Goal: Task Accomplishment & Management: Complete application form

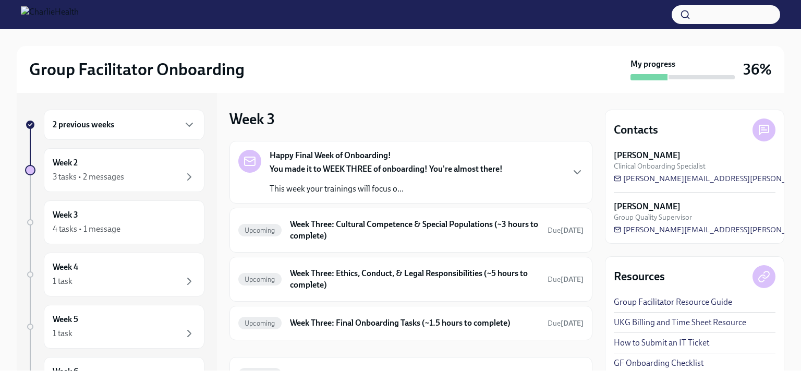
scroll to position [53, 0]
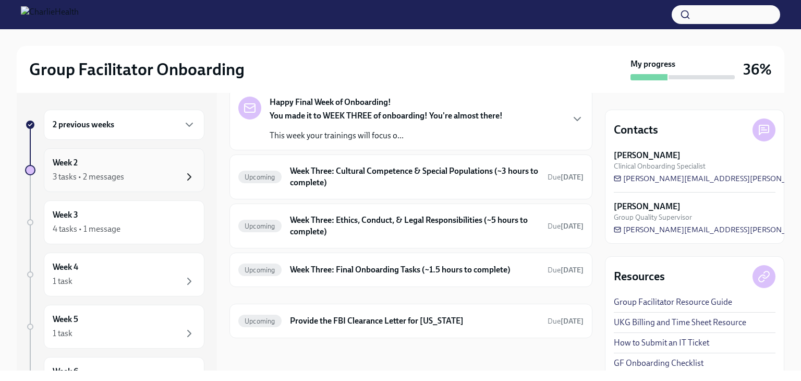
click at [183, 174] on icon "button" at bounding box center [189, 177] width 13 height 13
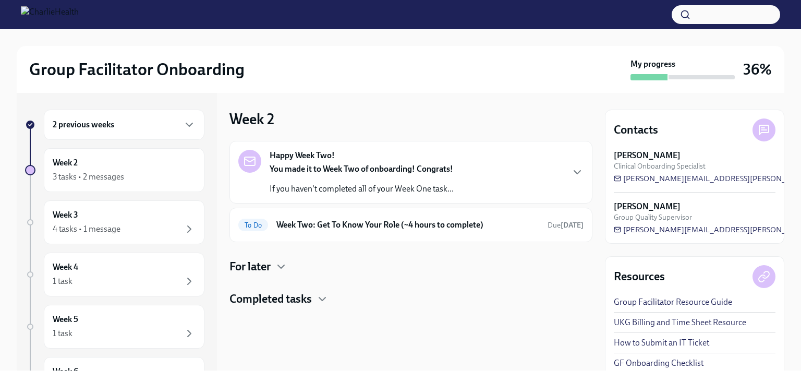
click at [509, 186] on div "Happy Week Two! You made it to Week Two of onboarding! Congrats! If you haven't…" at bounding box center [410, 172] width 345 height 45
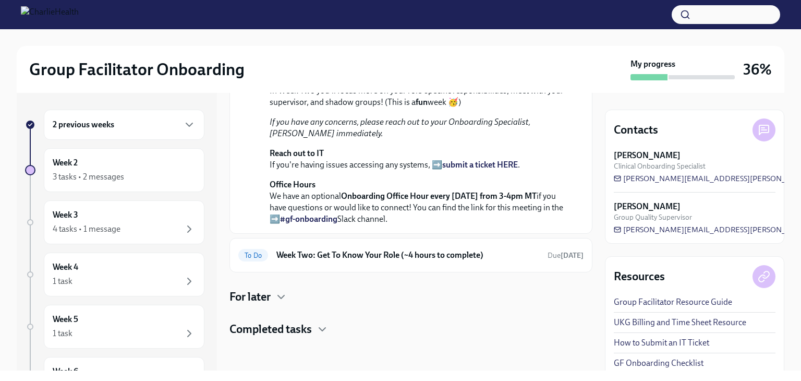
scroll to position [311, 0]
click at [319, 327] on icon "button" at bounding box center [322, 329] width 13 height 13
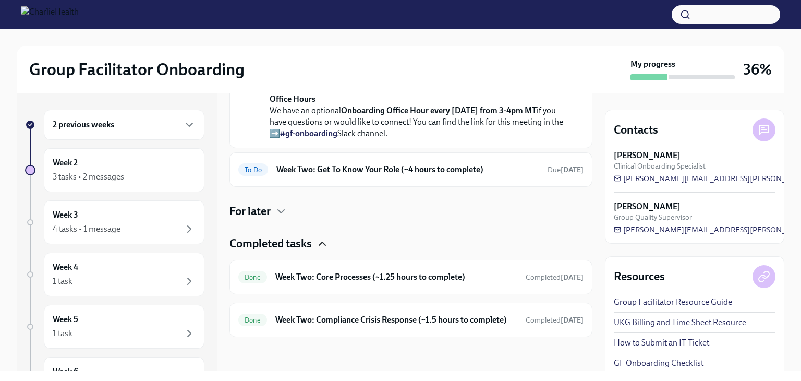
scroll to position [407, 0]
click at [461, 273] on div "Done Week Two: Core Processes (~1.25 hours to complete) Completed [DATE]" at bounding box center [410, 277] width 345 height 17
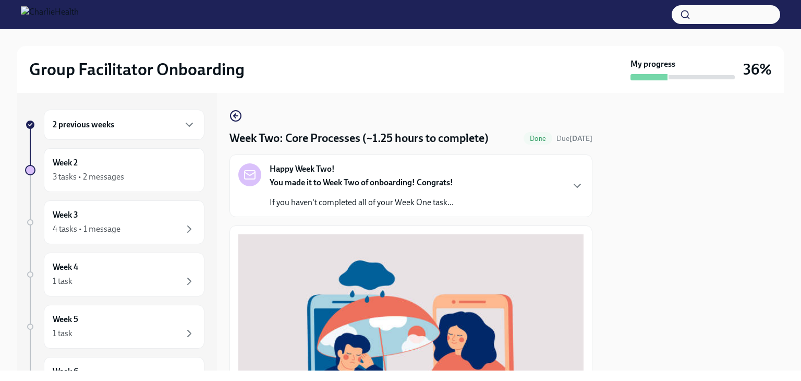
click at [150, 173] on div "3 tasks • 2 messages" at bounding box center [124, 177] width 143 height 13
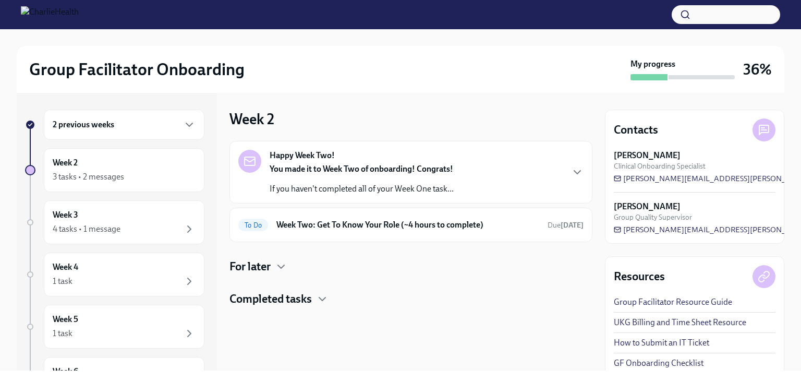
click at [489, 175] on div "Happy Week Two! You made it to Week Two of onboarding! Congrats! If you haven't…" at bounding box center [410, 172] width 345 height 45
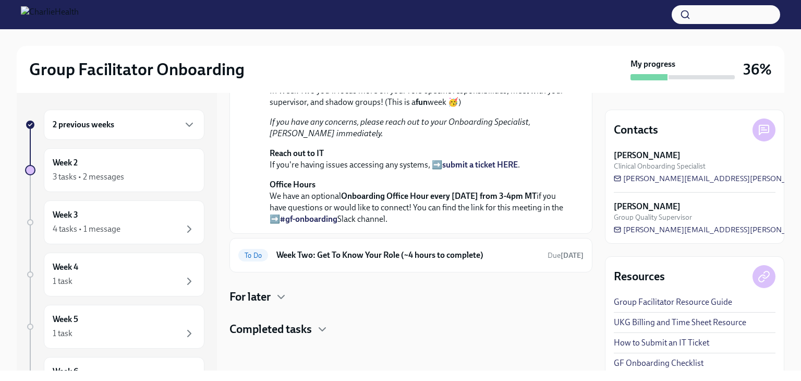
scroll to position [311, 0]
click at [468, 261] on h6 "Week Two: Get To Know Your Role (~4 hours to complete)" at bounding box center [407, 254] width 263 height 11
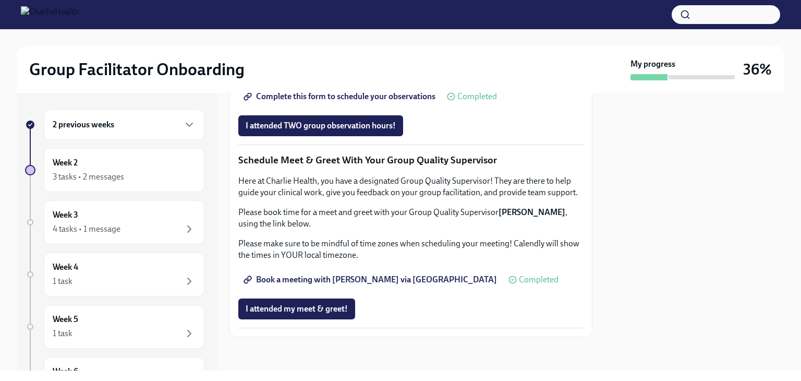
scroll to position [896, 0]
click at [385, 131] on span "I attended TWO group observation hours!" at bounding box center [321, 125] width 150 height 10
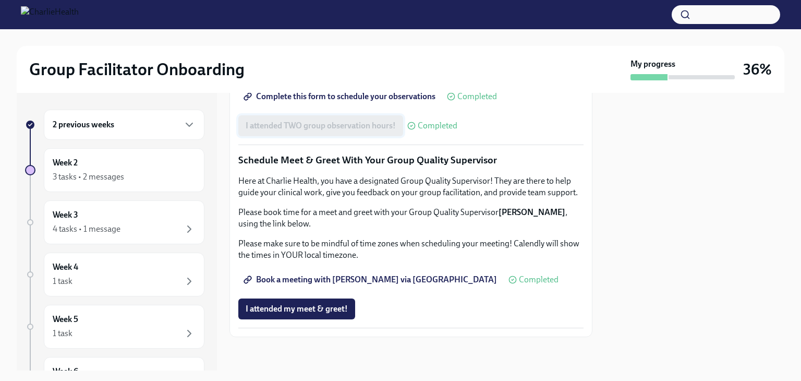
scroll to position [1007, 0]
click at [165, 164] on div "Week 2 3 tasks • 2 messages" at bounding box center [124, 170] width 143 height 26
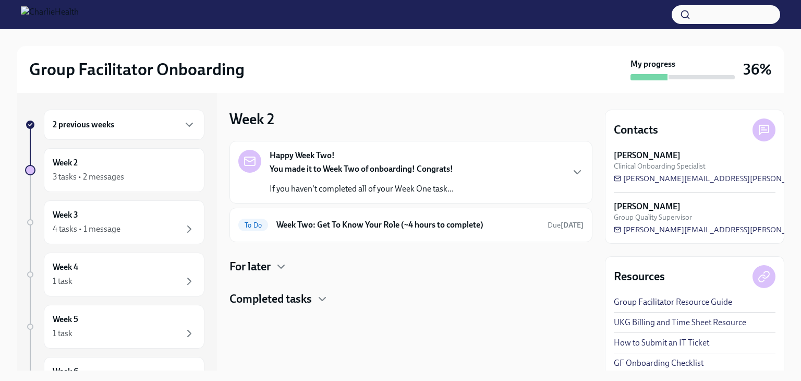
click at [157, 220] on div "Week 3 4 tasks • 1 message" at bounding box center [124, 222] width 143 height 26
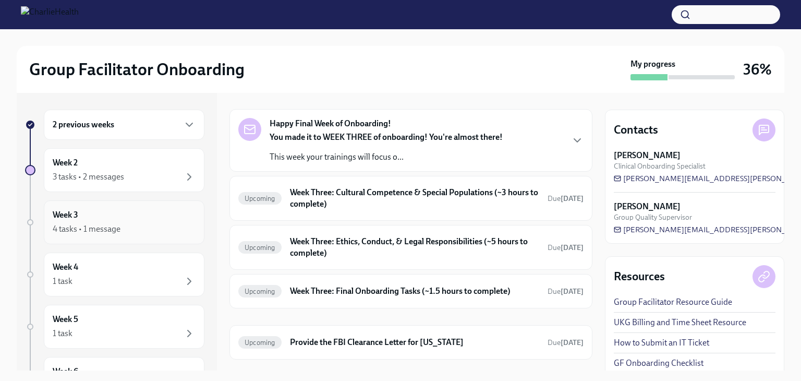
scroll to position [53, 0]
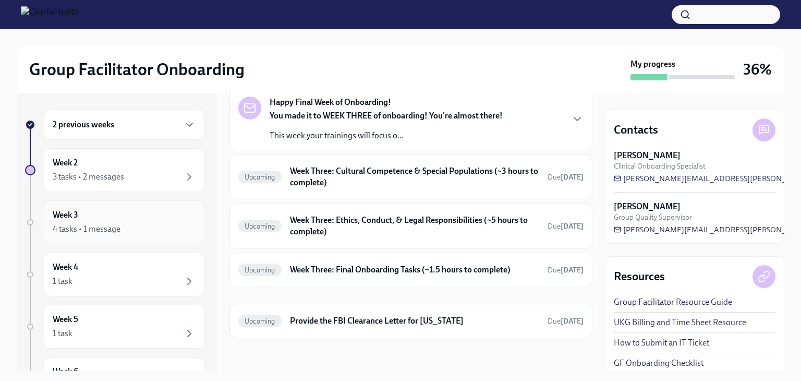
click at [478, 179] on h6 "Week Three: Cultural Competence & Special Populations (~3 hours to complete)" at bounding box center [414, 176] width 249 height 23
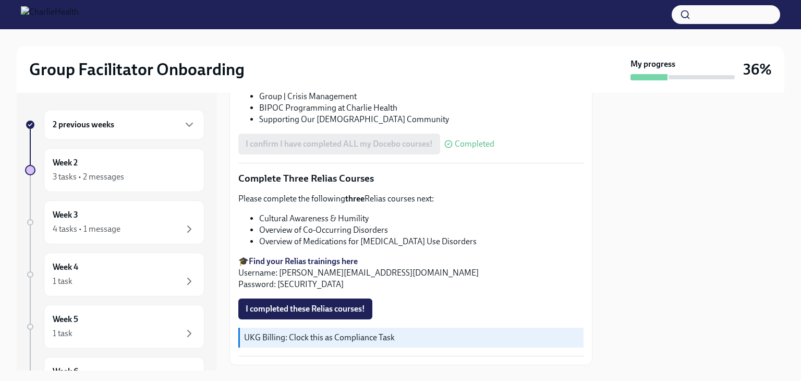
scroll to position [763, 0]
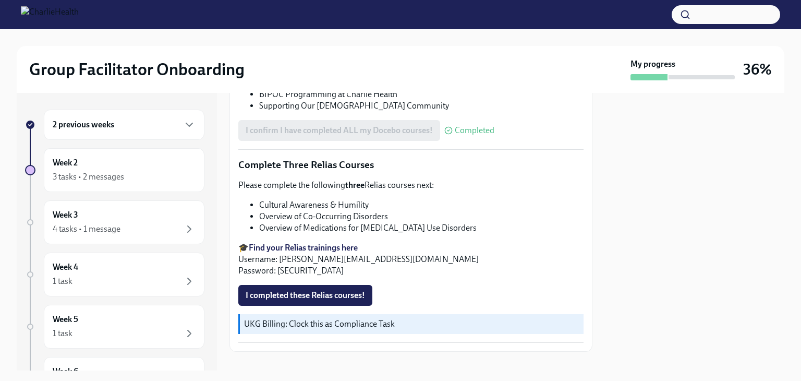
click at [355, 242] on strong "Find your Relias trainings here" at bounding box center [303, 247] width 109 height 10
